Goal: Navigation & Orientation: Find specific page/section

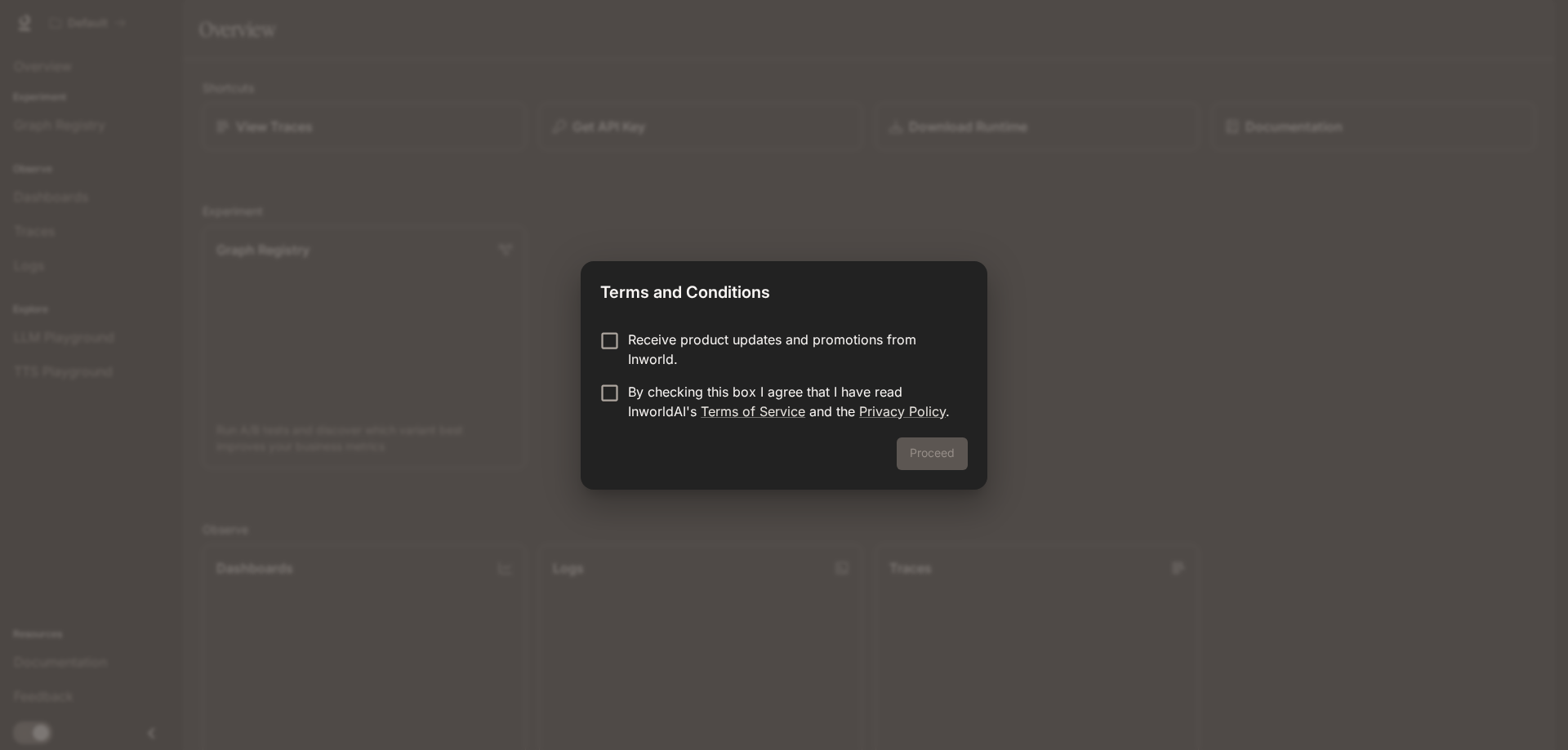
click at [952, 463] on div "Proceed" at bounding box center [783, 463] width 407 height 52
click at [920, 456] on div "Proceed" at bounding box center [783, 463] width 407 height 52
click at [782, 335] on p "Receive product updates and promotions from Inworld." at bounding box center [792, 349] width 327 height 39
click at [797, 341] on p "Receive product updates and promotions from Inworld." at bounding box center [792, 349] width 327 height 39
click at [733, 396] on p "By checking this box I agree that I have read InworldAI's Terms of Service and …" at bounding box center [792, 401] width 327 height 39
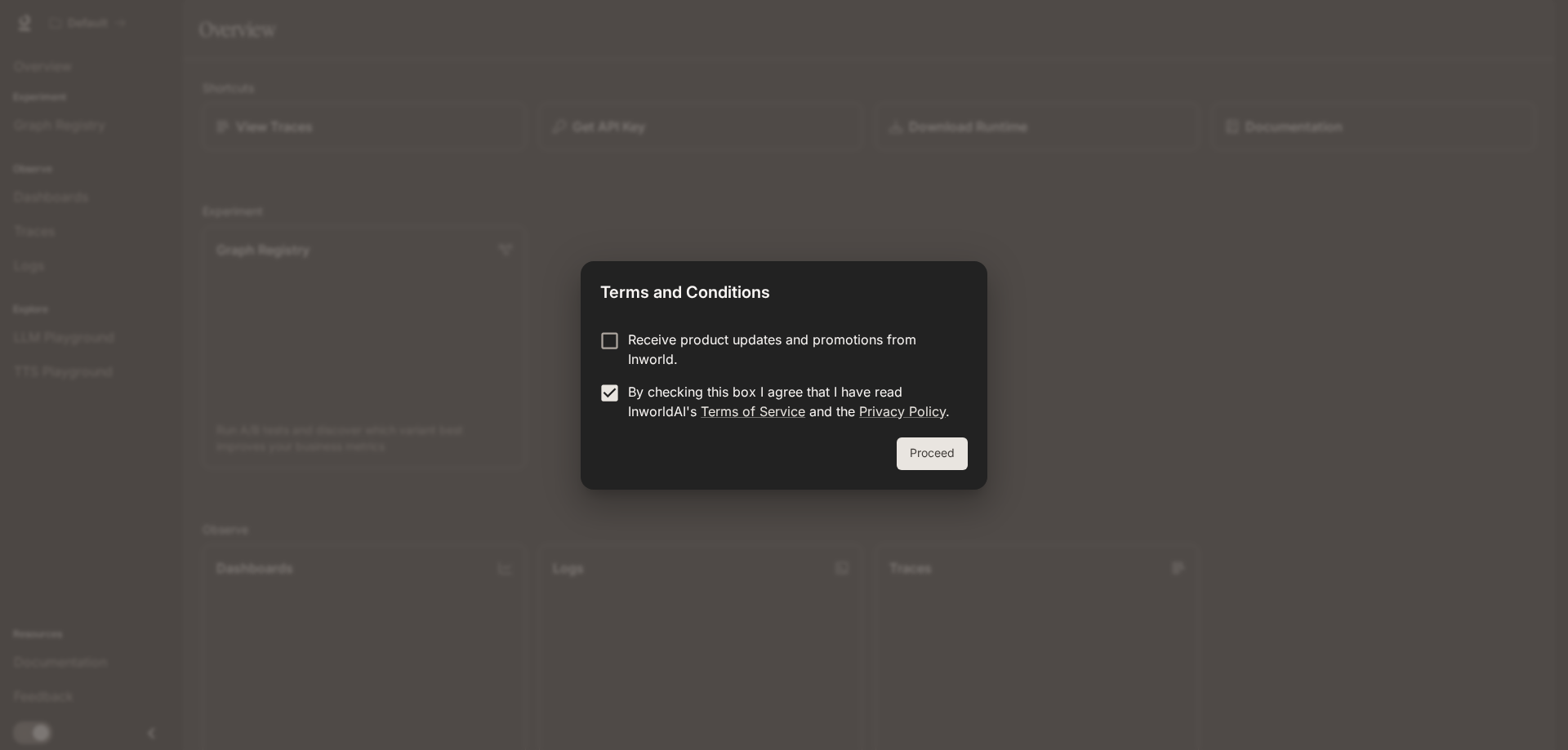
click at [938, 442] on button "Proceed" at bounding box center [932, 453] width 71 height 33
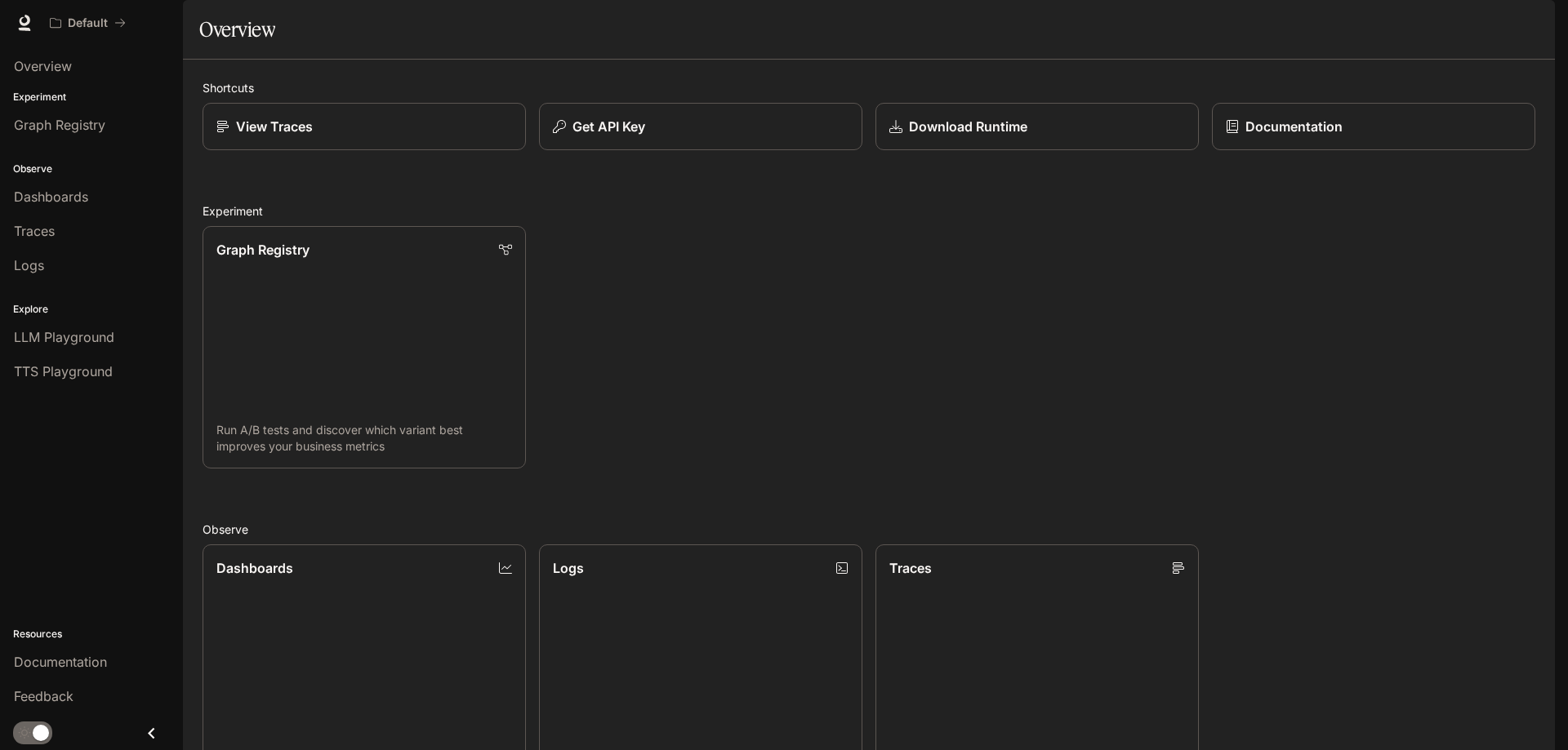
click at [788, 515] on div "Shortcuts View Traces Get API Key Download Runtime Documentation Experiment Gra…" at bounding box center [869, 592] width 1332 height 1026
click at [105, 194] on div "Dashboards" at bounding box center [91, 196] width 155 height 19
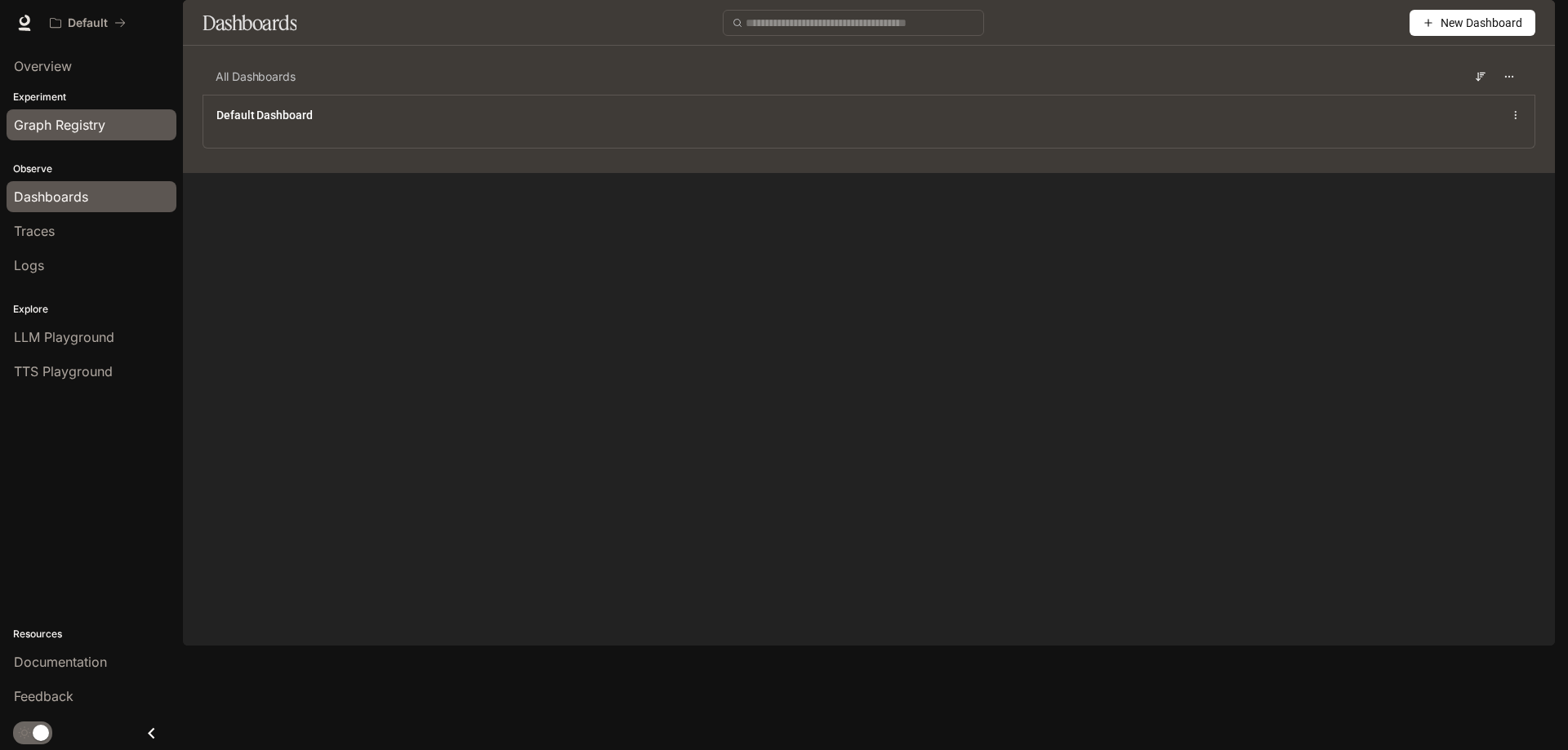
click at [108, 127] on div "Graph Registry" at bounding box center [91, 124] width 155 height 19
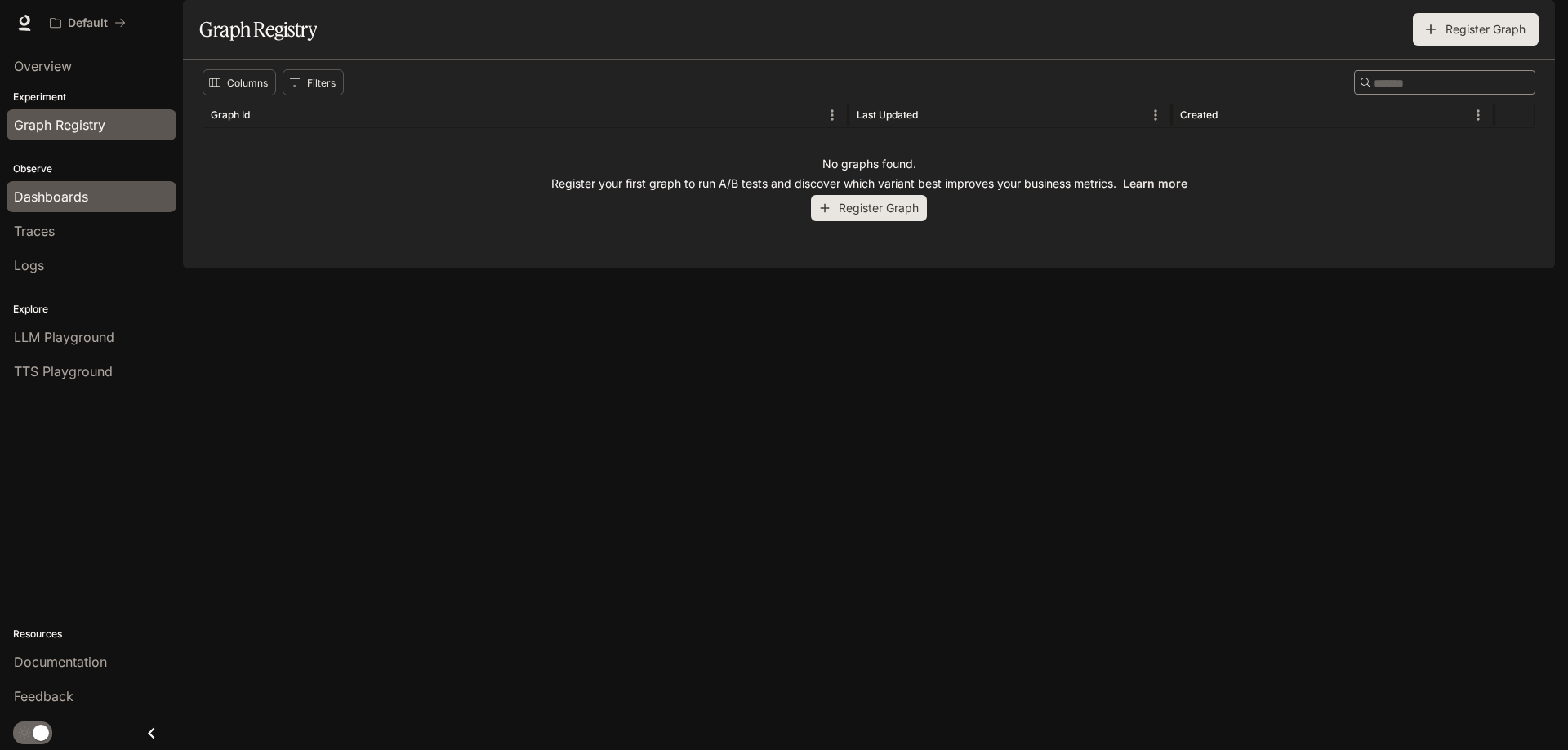
click at [70, 209] on link "Dashboards" at bounding box center [91, 196] width 170 height 31
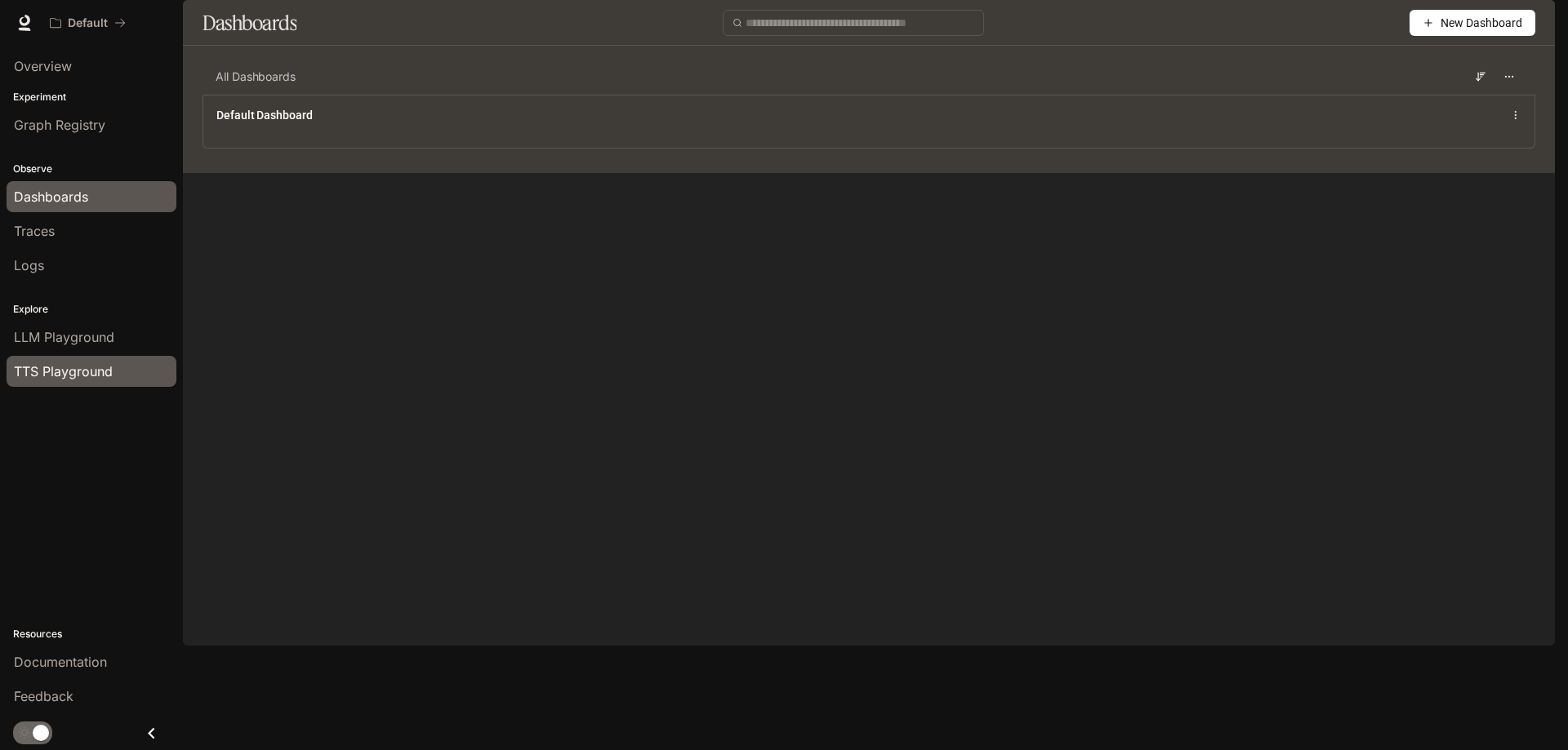
click at [56, 379] on span "TTS Playground" at bounding box center [64, 370] width 99 height 19
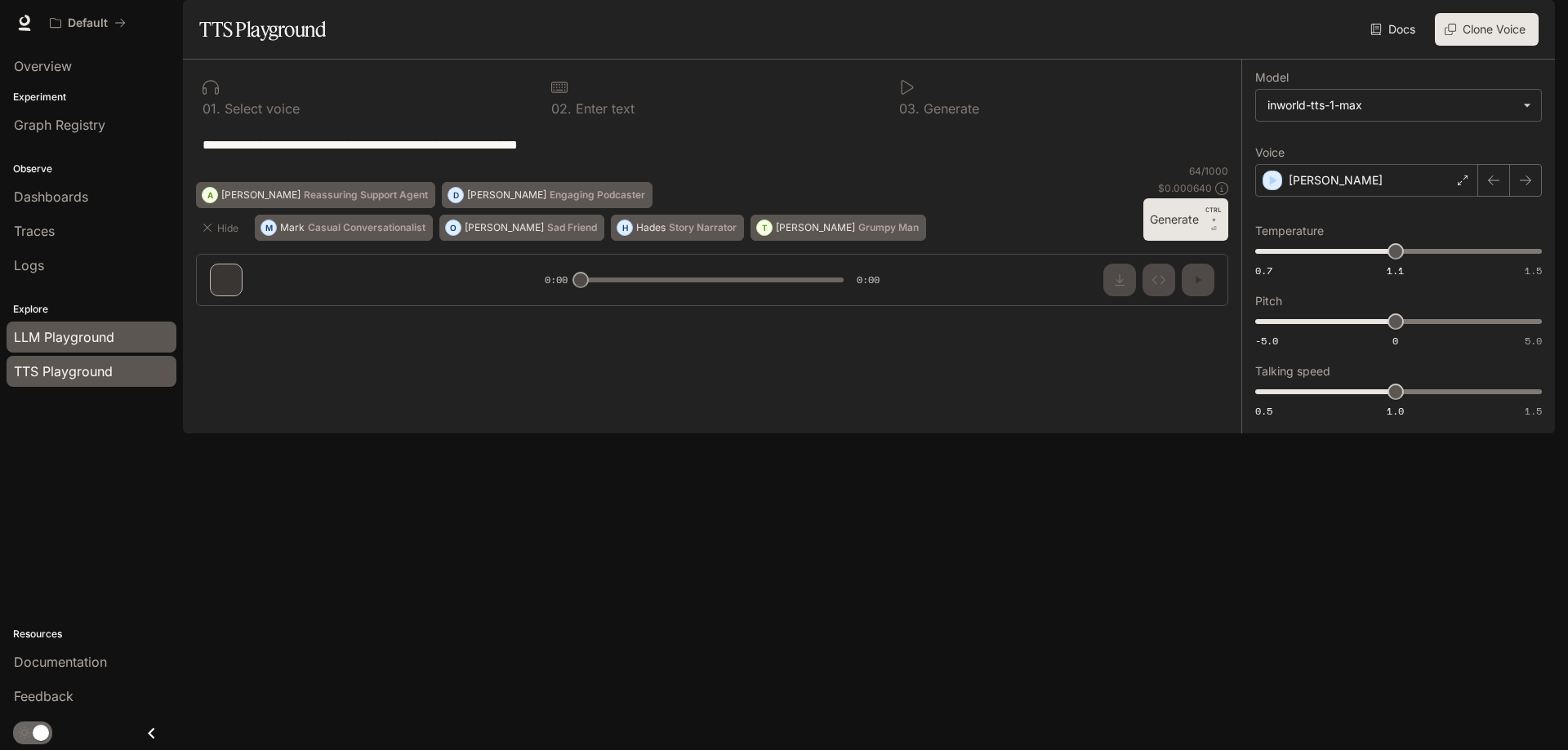
click at [98, 333] on span "LLM Playground" at bounding box center [65, 337] width 101 height 19
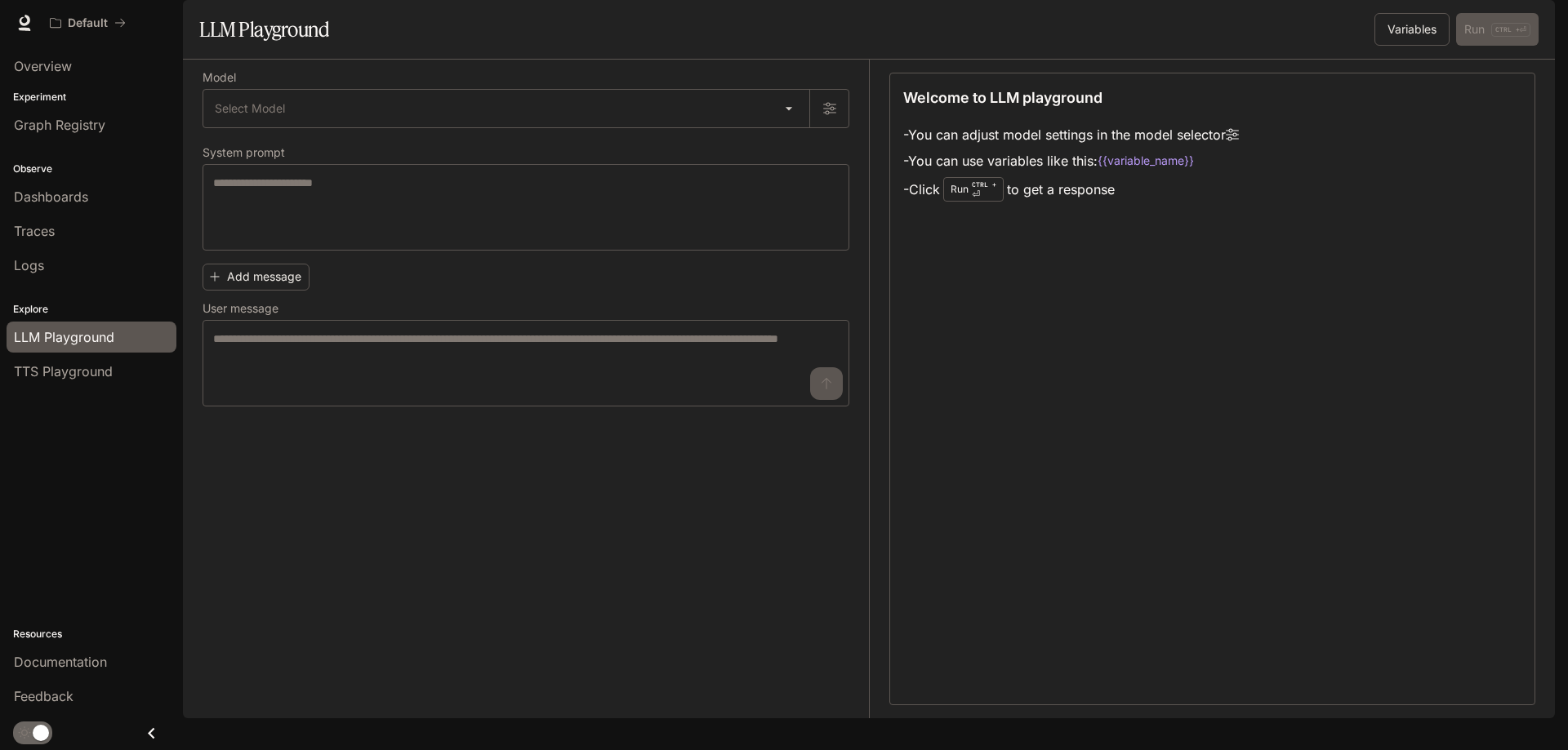
click at [440, 602] on div "Model Select Model ​ System prompt * ​ Add message User message * ​" at bounding box center [536, 389] width 667 height 659
click at [72, 658] on span "Documentation" at bounding box center [60, 661] width 93 height 19
